Goal: Information Seeking & Learning: Compare options

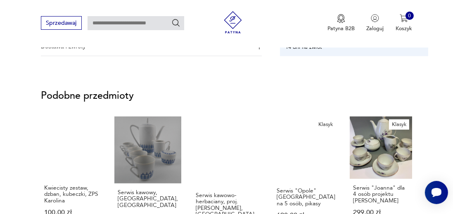
scroll to position [580, 0]
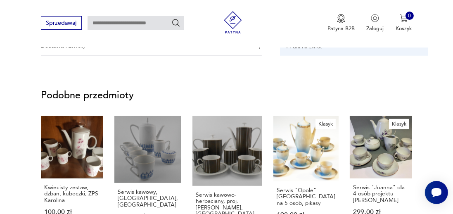
click at [311, 147] on link "Klasyk Serwis "Opole" [GEOGRAPHIC_DATA] na 5 osób, pikasy 690,00 zł" at bounding box center [305, 183] width 65 height 134
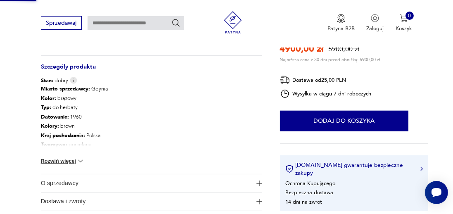
scroll to position [265, 0]
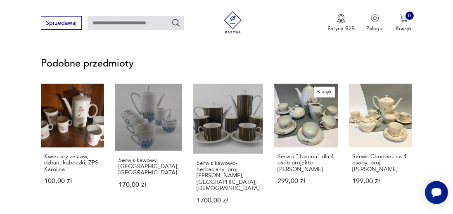
scroll to position [607, 0]
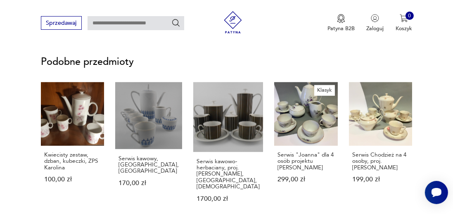
click at [390, 132] on link "Serwis Chodzież na 4 osoby, proj. [PERSON_NAME] 199,00 zł" at bounding box center [380, 149] width 63 height 134
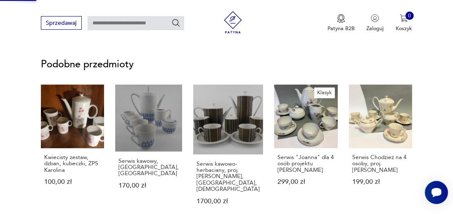
scroll to position [423, 0]
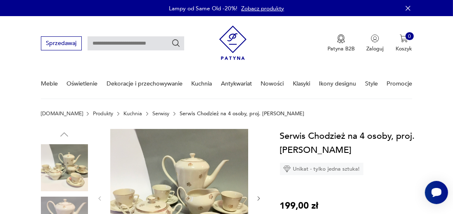
click at [152, 113] on link "Serwisy" at bounding box center [160, 114] width 17 height 6
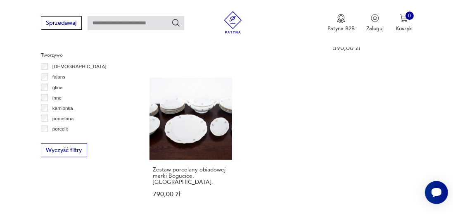
scroll to position [1061, 0]
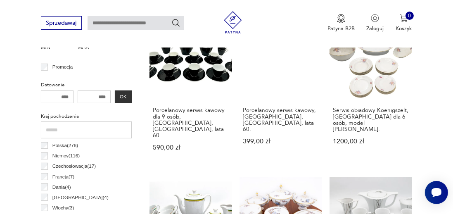
scroll to position [329, 0]
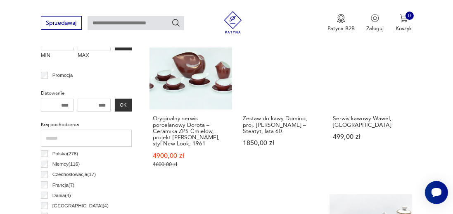
scroll to position [316, 0]
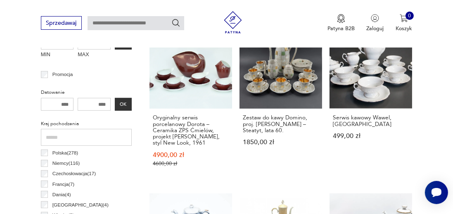
click at [104, 103] on input "number" at bounding box center [94, 104] width 33 height 13
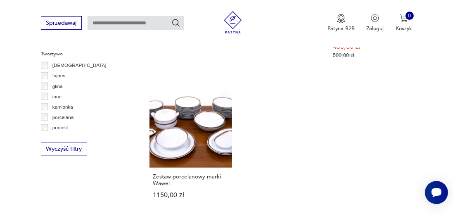
scroll to position [1061, 0]
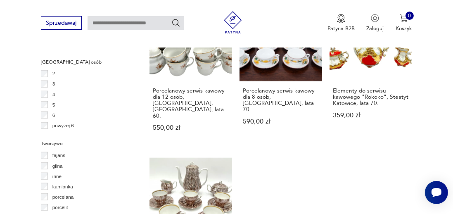
scroll to position [7, 0]
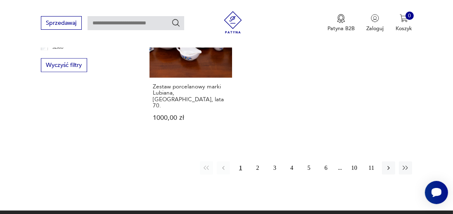
scroll to position [1147, 0]
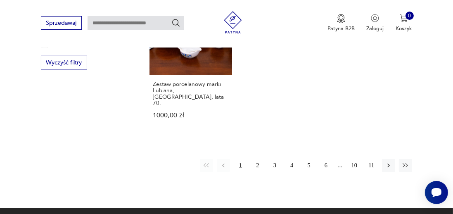
click at [388, 162] on icon "button" at bounding box center [388, 165] width 7 height 7
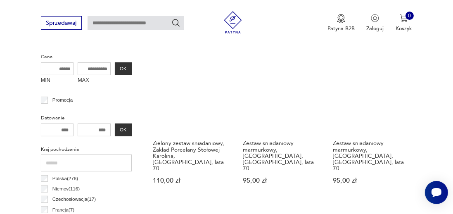
scroll to position [293, 0]
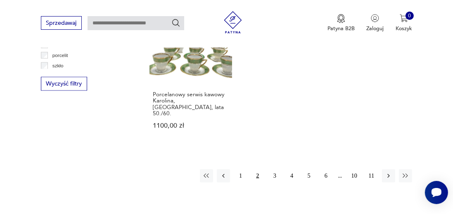
click at [388, 174] on icon "button" at bounding box center [388, 176] width 2 height 4
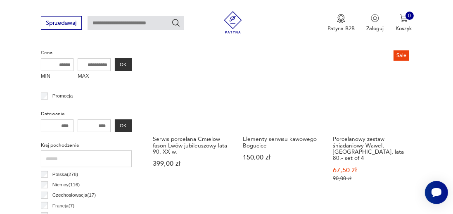
scroll to position [295, 0]
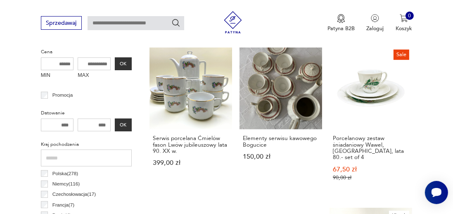
click at [203, 94] on link "Serwis porcelana Ćmielów fason Lwów jubileuszowy lata 90. XX w. 399,00 zł" at bounding box center [190, 121] width 83 height 149
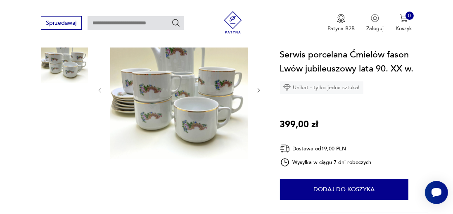
scroll to position [109, 0]
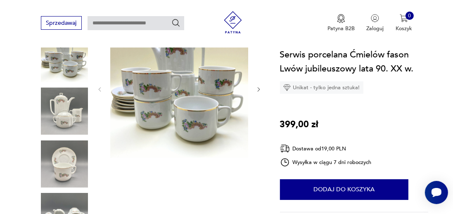
click at [70, 158] on img at bounding box center [64, 163] width 47 height 47
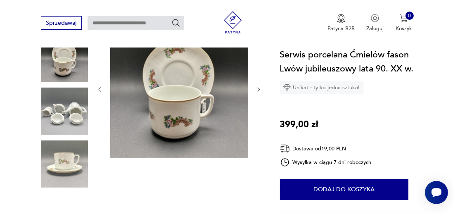
click at [71, 168] on img at bounding box center [64, 163] width 47 height 47
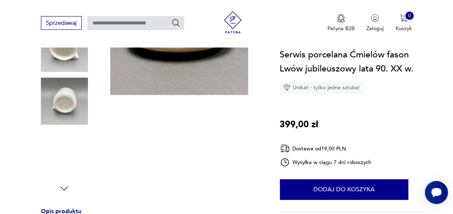
scroll to position [172, 0]
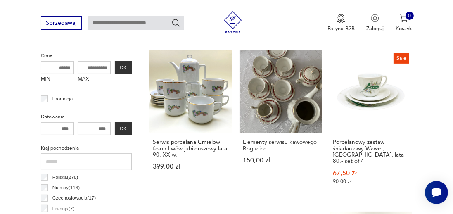
scroll to position [290, 0]
